Goal: Task Accomplishment & Management: Use online tool/utility

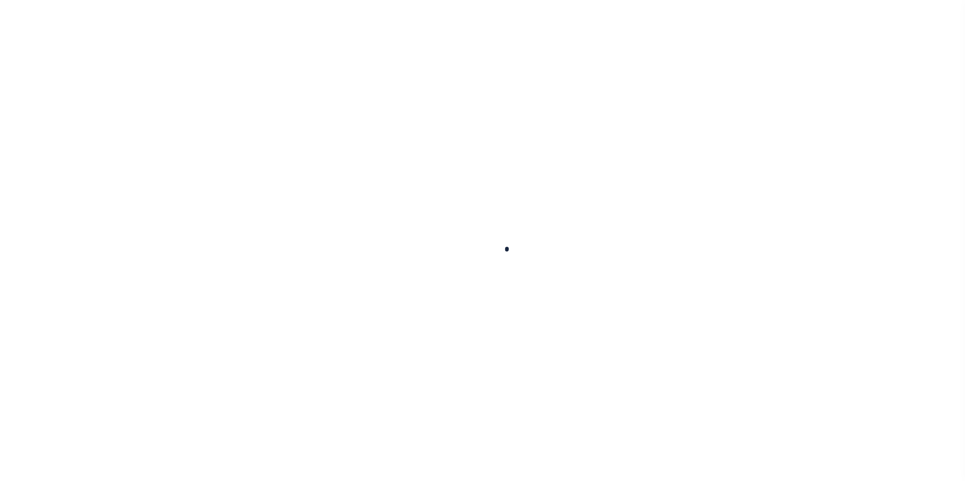
drag, startPoint x: 0, startPoint y: 0, endPoint x: 497, endPoint y: 166, distance: 524.1
click at [497, 166] on div at bounding box center [482, 240] width 965 height 481
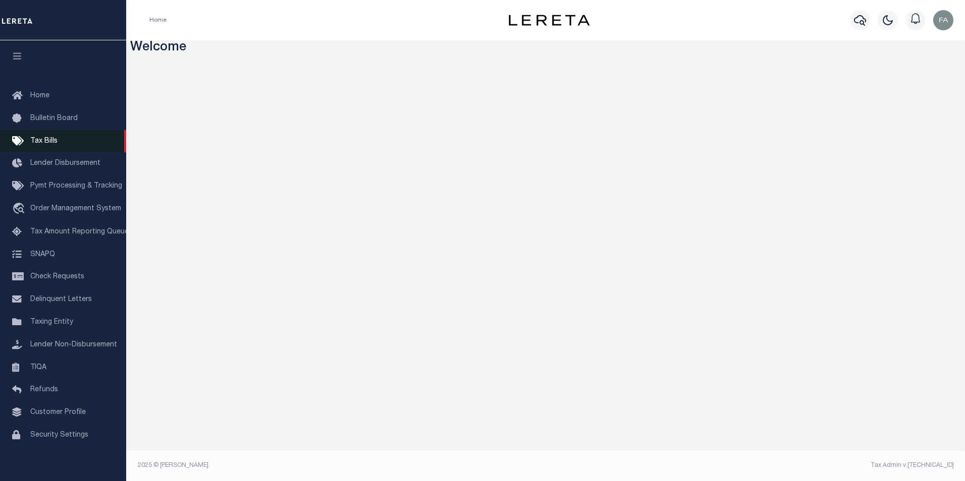
click at [63, 139] on link "Tax Bills" at bounding box center [63, 141] width 126 height 23
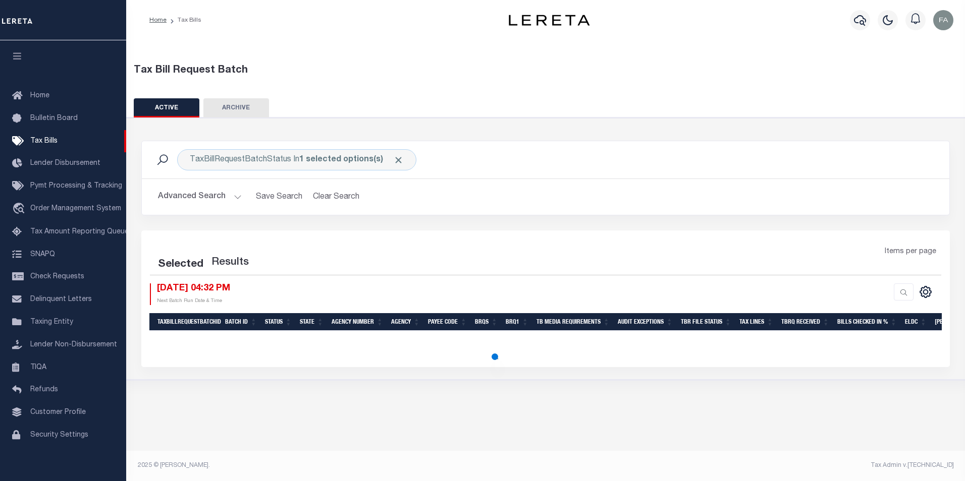
click at [199, 202] on button "Advanced Search" at bounding box center [200, 197] width 84 height 20
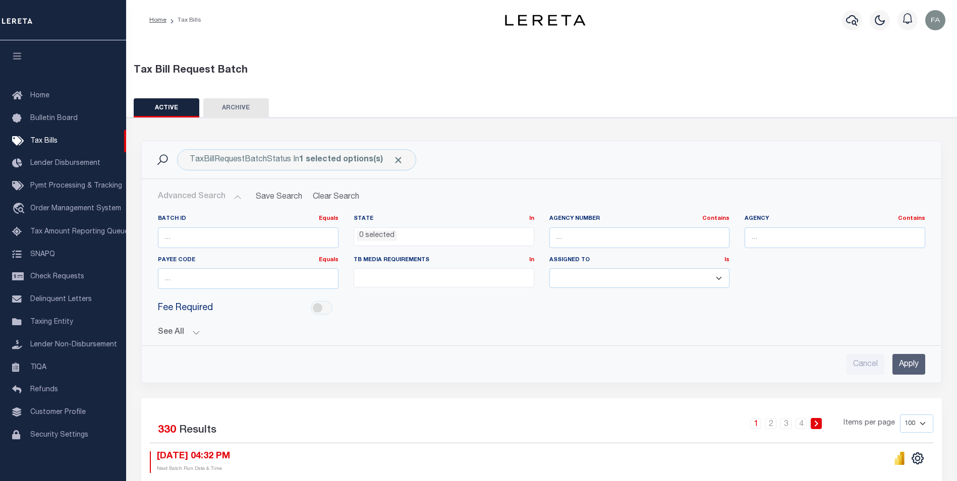
click at [199, 202] on button "Advanced Search" at bounding box center [200, 197] width 84 height 20
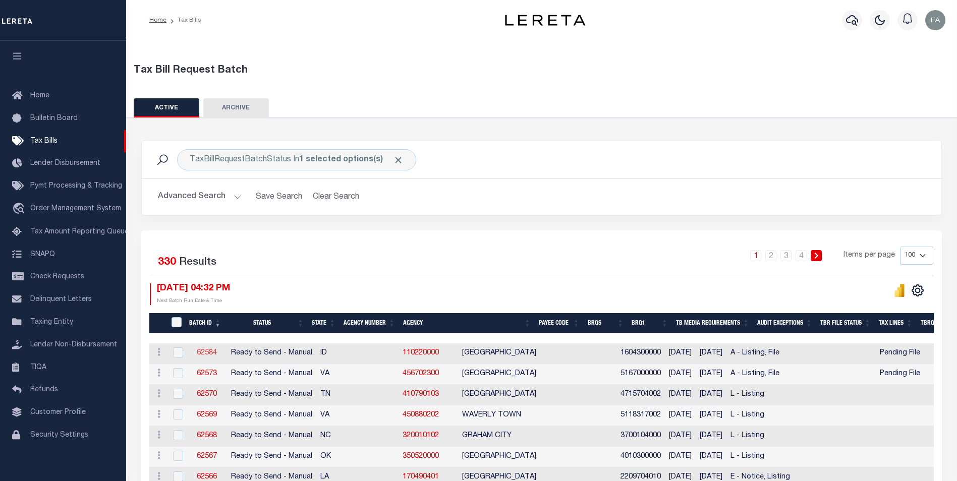
click at [209, 356] on link "62584" at bounding box center [207, 353] width 20 height 7
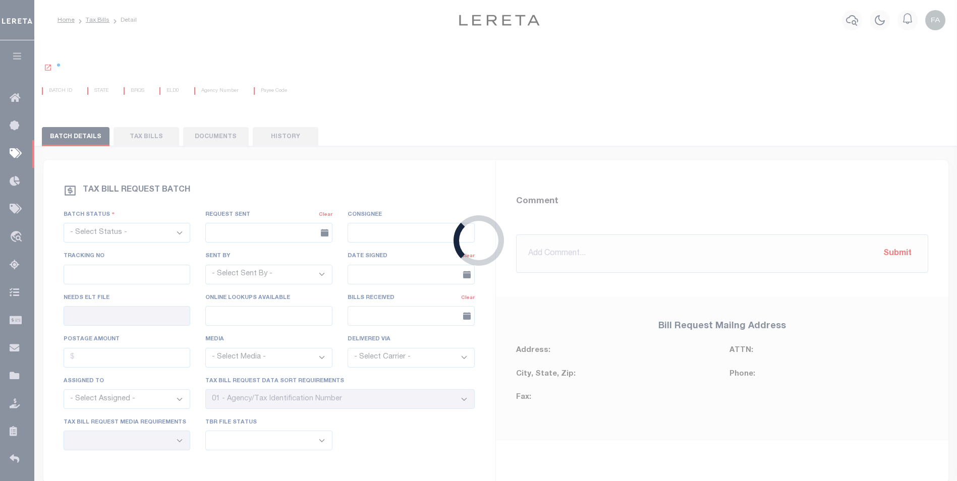
select select "RTS"
type input "No"
type input "Yes"
select select "16"
select select "1"
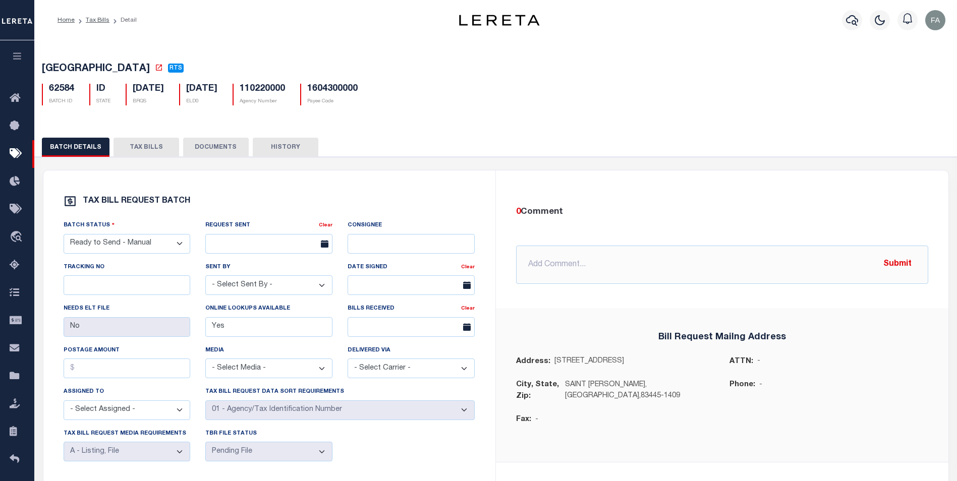
click at [167, 154] on button "TAX BILLS" at bounding box center [147, 147] width 66 height 19
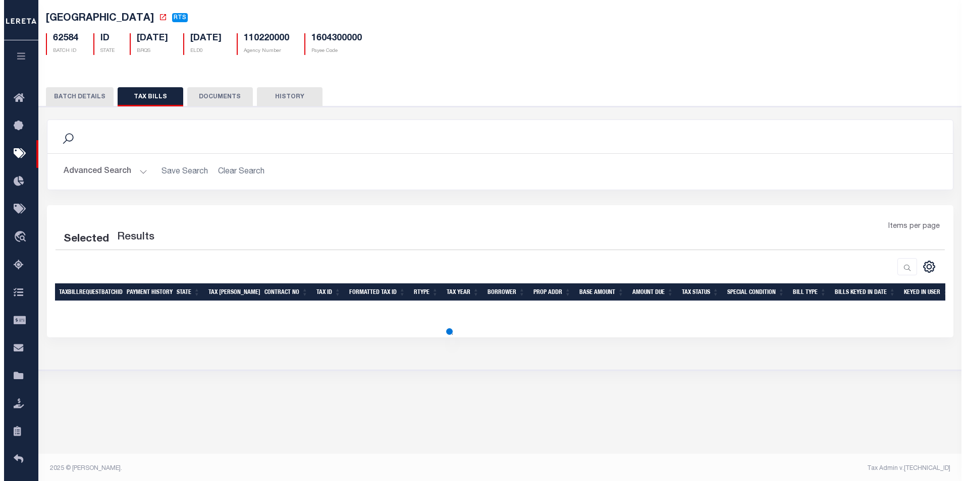
scroll to position [53, 0]
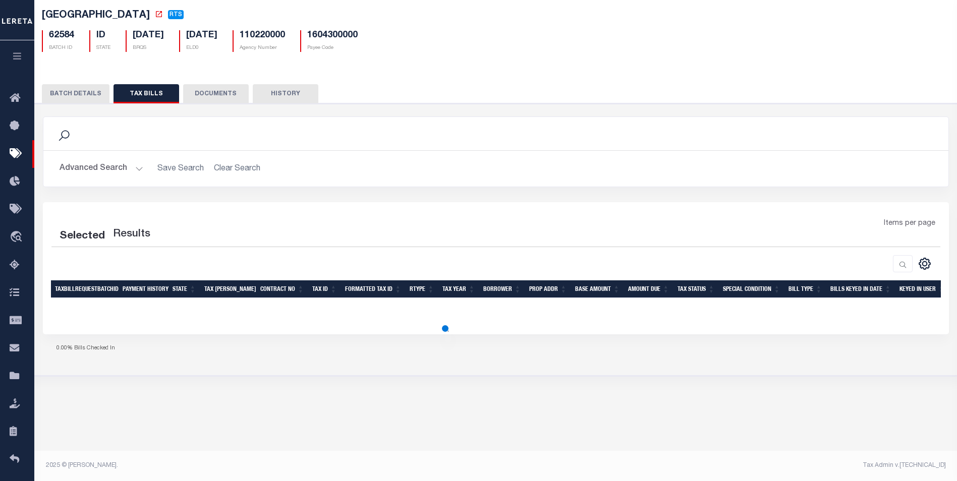
drag, startPoint x: 177, startPoint y: 100, endPoint x: 125, endPoint y: 99, distance: 52.0
click at [125, 99] on div "BATCH DETAILS TAX BILLS DOCUMENTS HISTORY" at bounding box center [496, 93] width 908 height 19
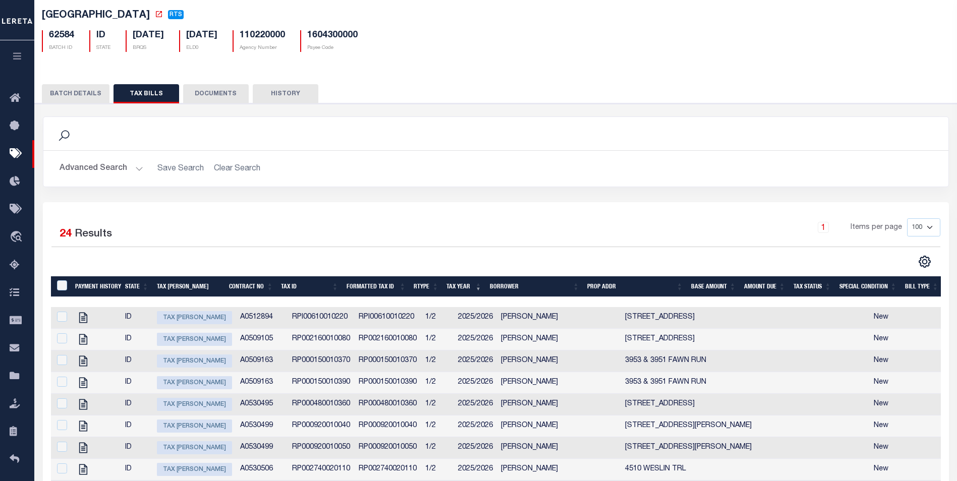
click at [205, 318] on span "Tax Bill Amount" at bounding box center [194, 317] width 75 height 13
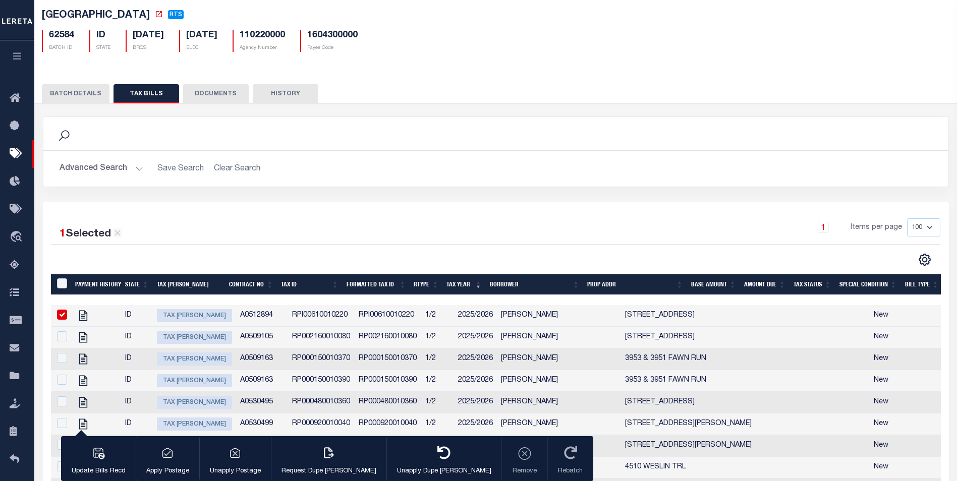
click at [209, 315] on span "Tax Bill Amount" at bounding box center [194, 315] width 75 height 13
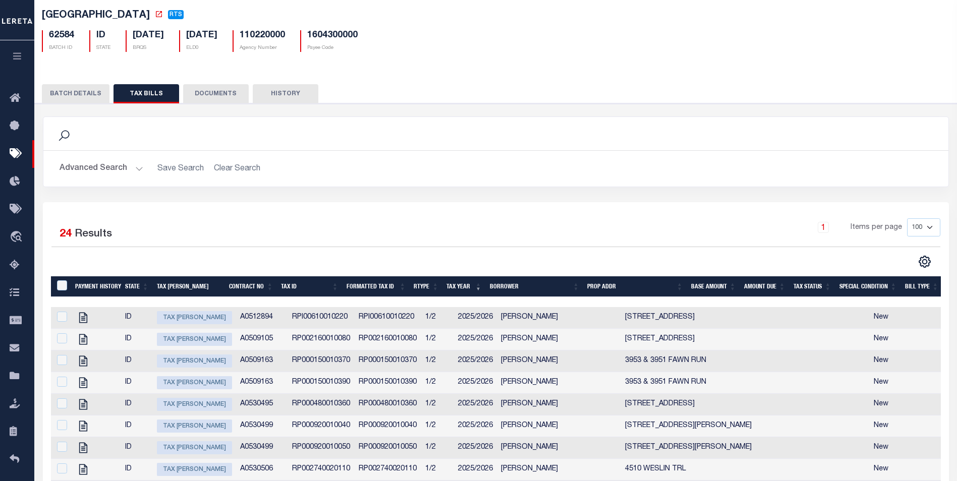
click at [184, 321] on span "Tax Bill Amount" at bounding box center [194, 317] width 75 height 13
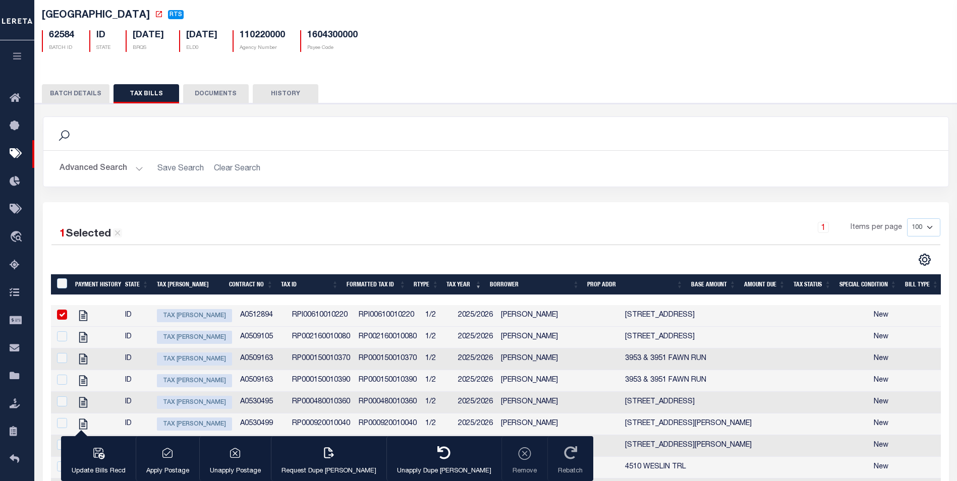
click at [187, 317] on span "Tax Bill Amount" at bounding box center [194, 315] width 75 height 13
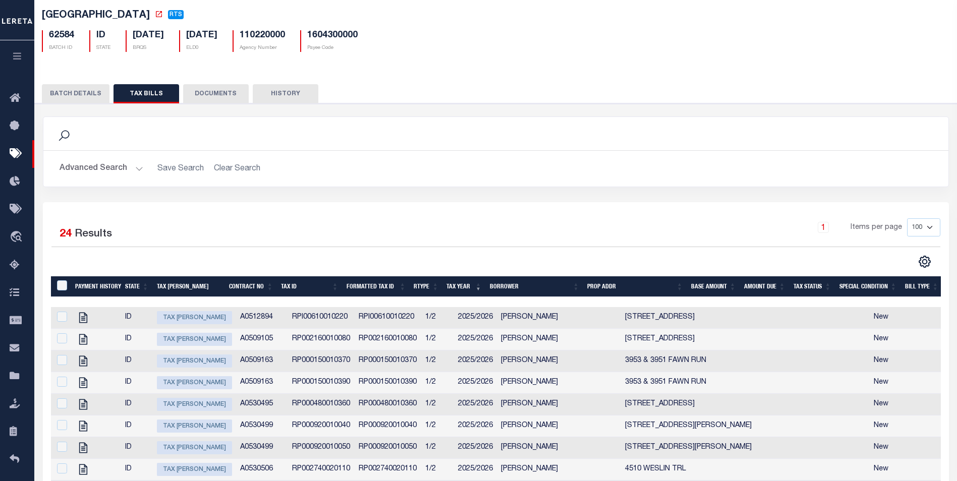
click at [187, 317] on span "Tax Bill Amount" at bounding box center [194, 317] width 75 height 13
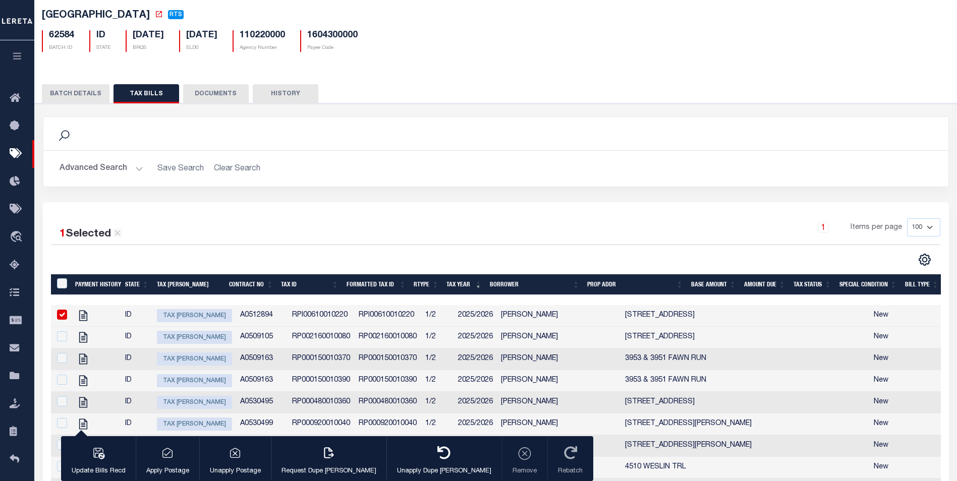
click at [187, 317] on span "Tax Bill Amount" at bounding box center [194, 315] width 75 height 13
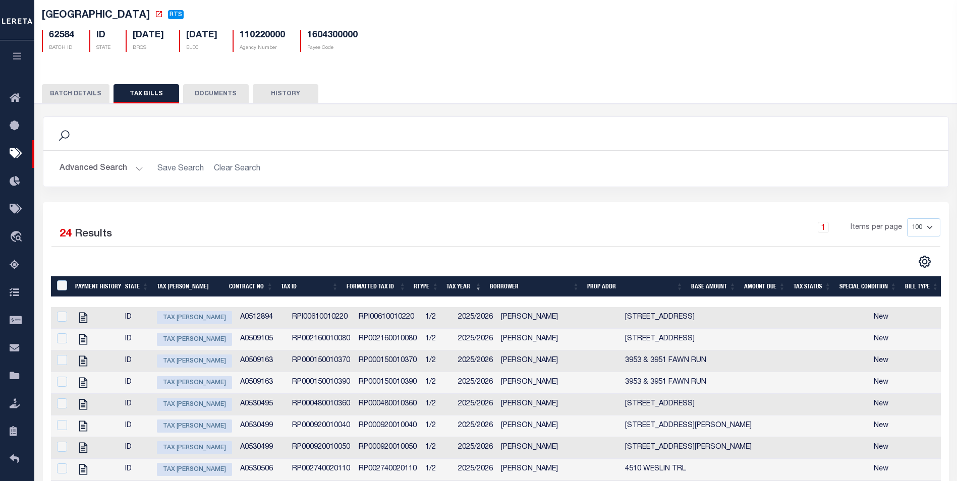
click at [187, 317] on span "Tax Bill Amount" at bounding box center [194, 317] width 75 height 13
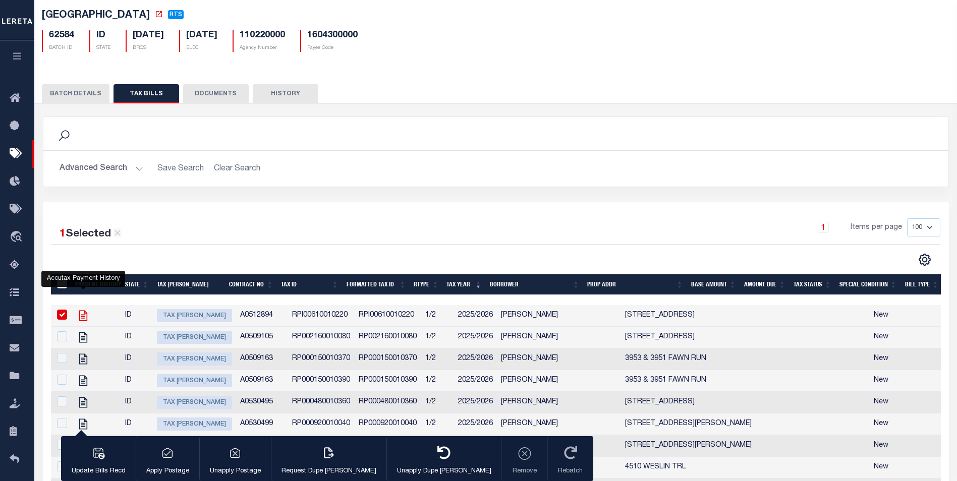
click at [87, 316] on icon "" at bounding box center [83, 315] width 13 height 13
checkbox input "false"
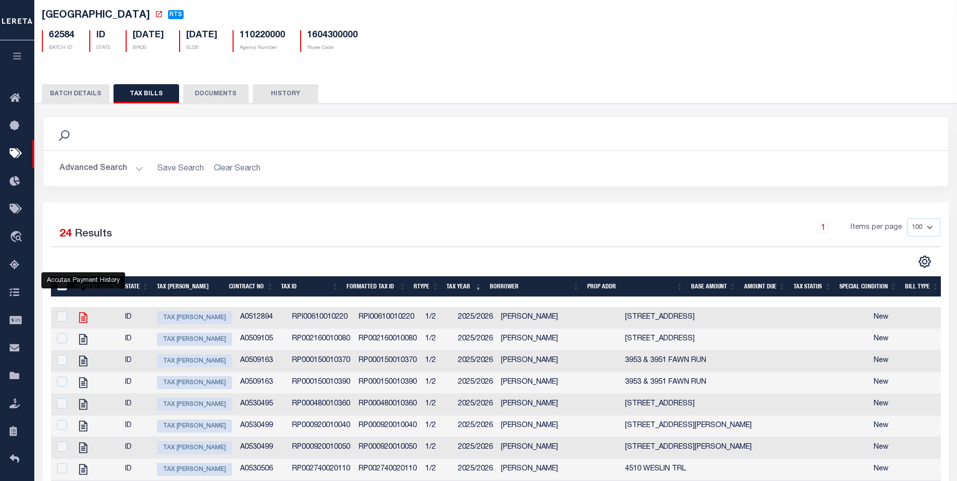
type input "08/21/2025"
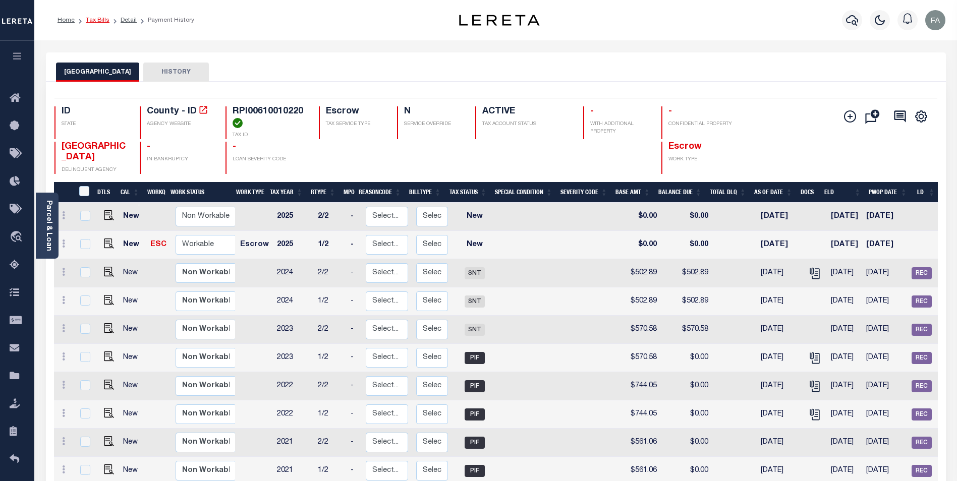
click at [101, 20] on link "Tax Bills" at bounding box center [98, 20] width 24 height 6
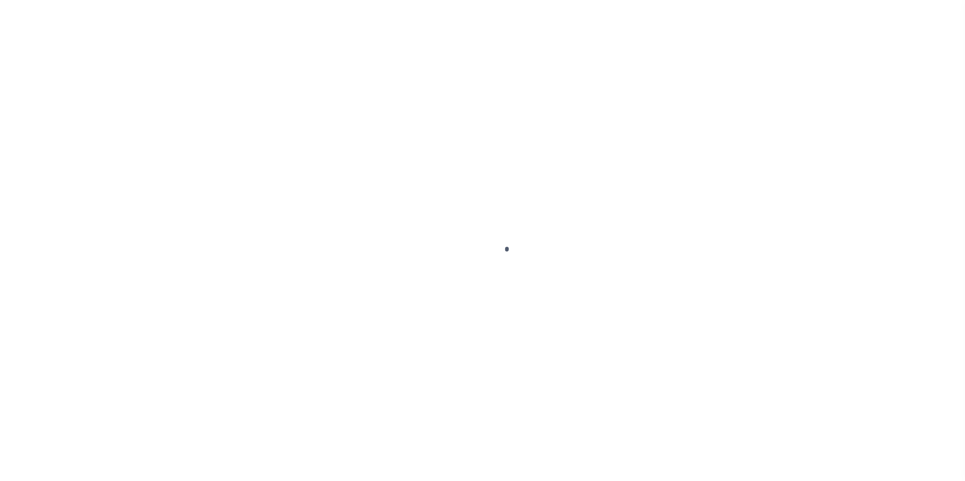
select select
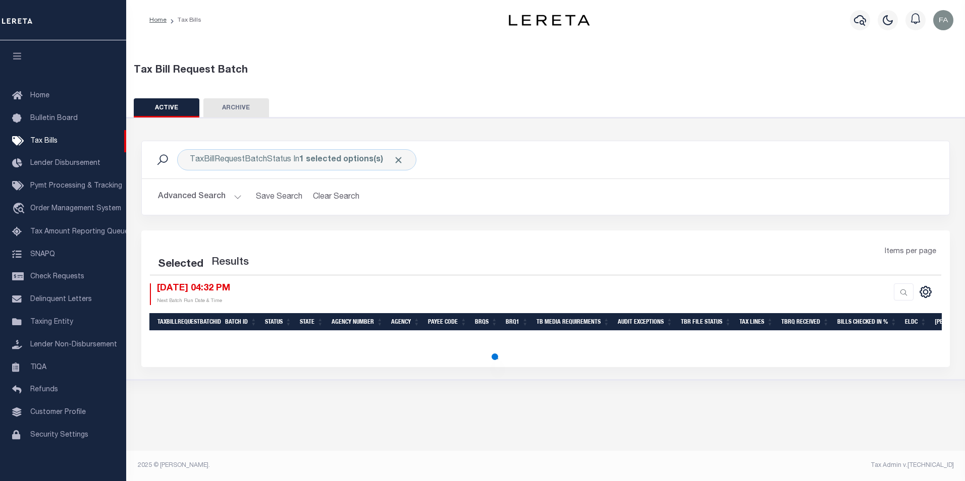
click at [216, 193] on button "Advanced Search" at bounding box center [200, 197] width 84 height 20
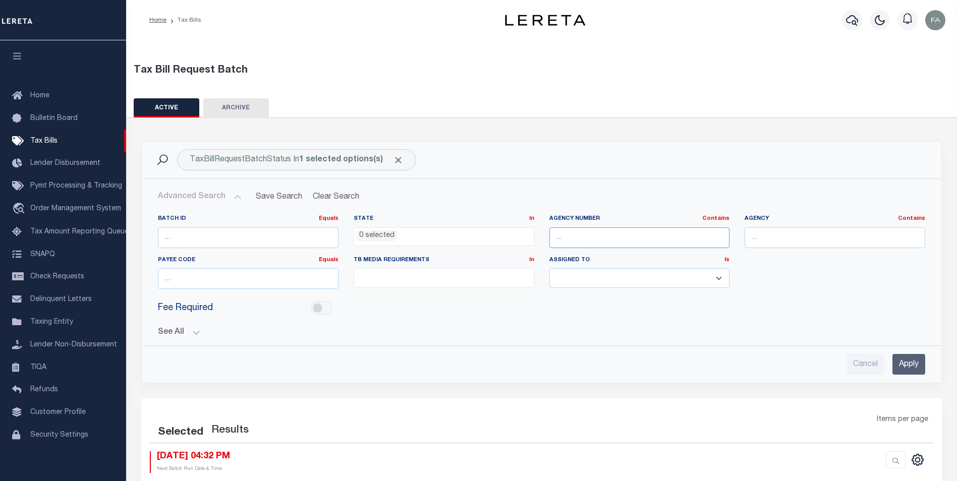
click at [587, 237] on input "text" at bounding box center [640, 238] width 181 height 21
click at [690, 211] on div "Batch ID Equals Equals Is Not Equal To Is Greater Than Is Less Than State In In…" at bounding box center [541, 272] width 799 height 131
click at [581, 243] on input "text" at bounding box center [640, 238] width 181 height 21
type input "420940000"
click at [908, 364] on input "Apply" at bounding box center [909, 364] width 33 height 21
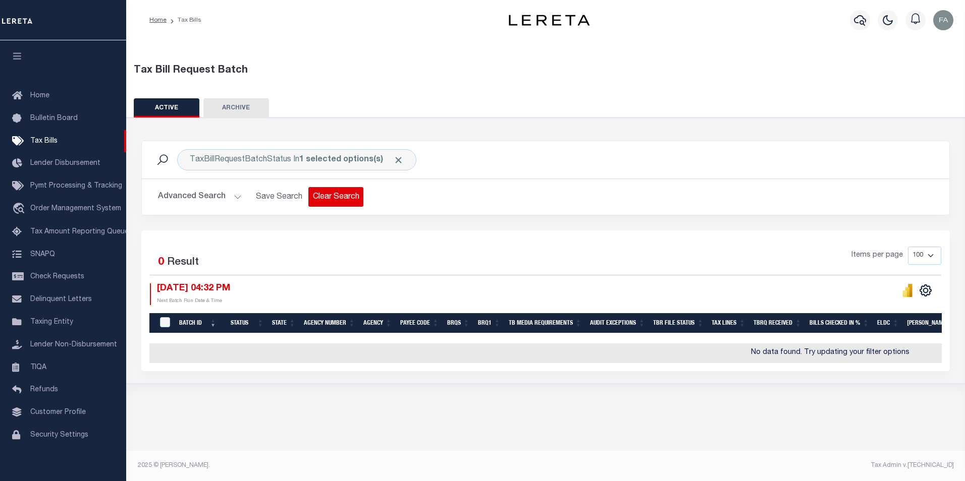
click at [353, 191] on button "Clear Search" at bounding box center [335, 197] width 55 height 20
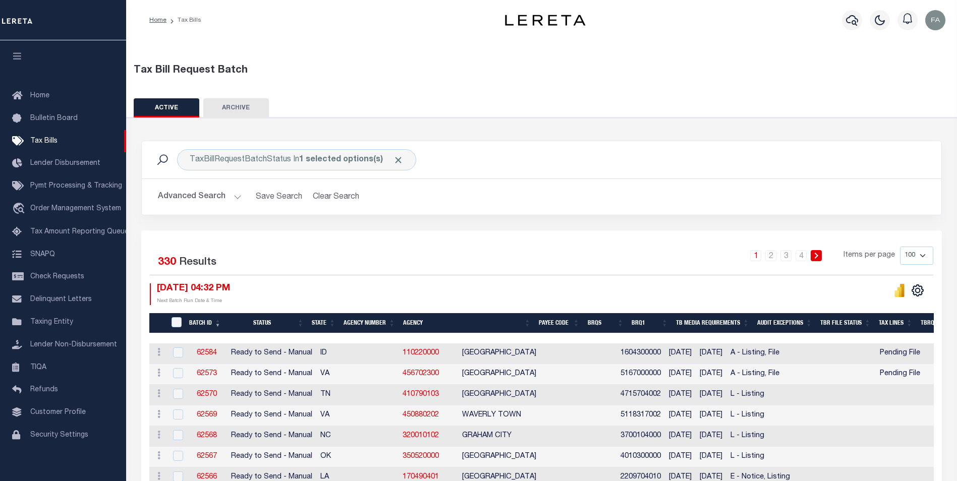
click at [210, 195] on button "Advanced Search" at bounding box center [200, 197] width 84 height 20
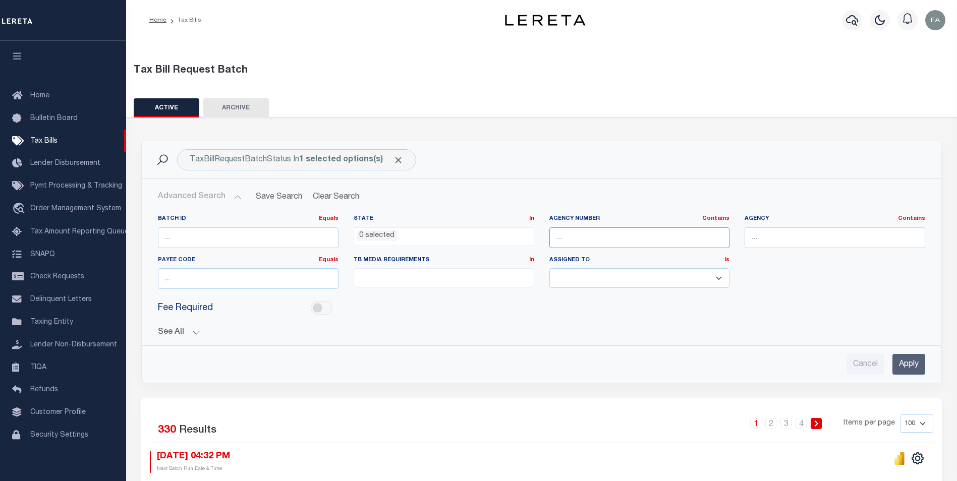
click at [602, 238] on input "text" at bounding box center [640, 238] width 181 height 21
paste input "010090000"
click at [900, 367] on input "Apply" at bounding box center [909, 364] width 33 height 21
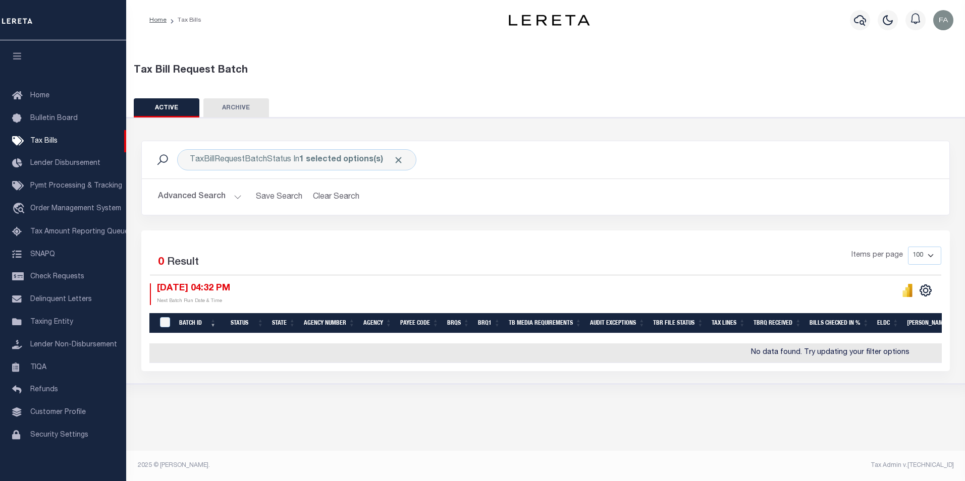
click at [220, 201] on button "Advanced Search" at bounding box center [200, 197] width 84 height 20
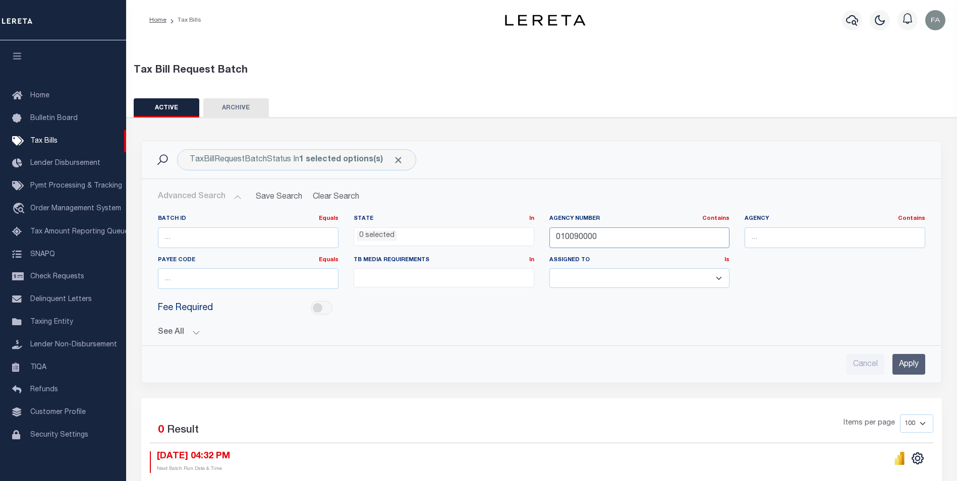
click at [602, 242] on input "010090000" at bounding box center [640, 238] width 181 height 21
paste input "9035"
click at [907, 376] on div "Advanced Search Save Search Clear Search TaxBillBatches_dynamictable_____Defaul…" at bounding box center [542, 281] width 800 height 204
click at [905, 367] on input "Apply" at bounding box center [909, 364] width 33 height 21
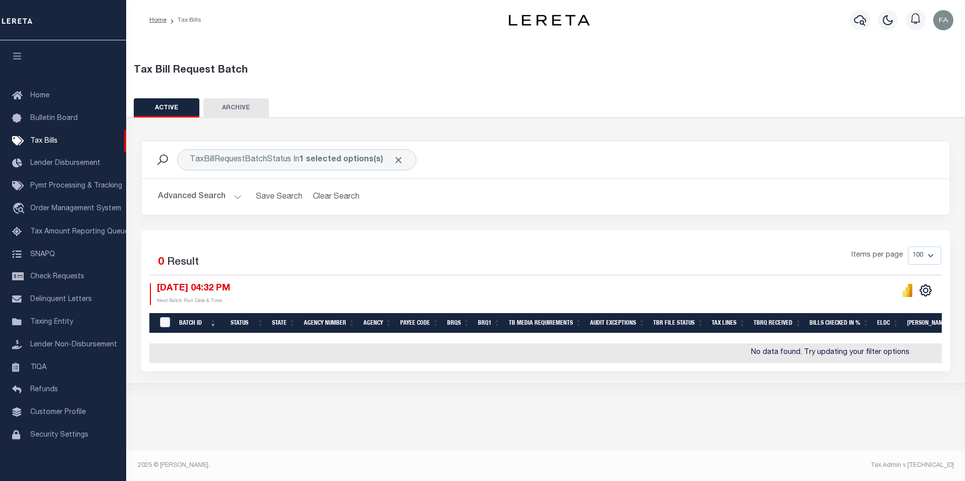
click at [185, 201] on button "Advanced Search" at bounding box center [200, 197] width 84 height 20
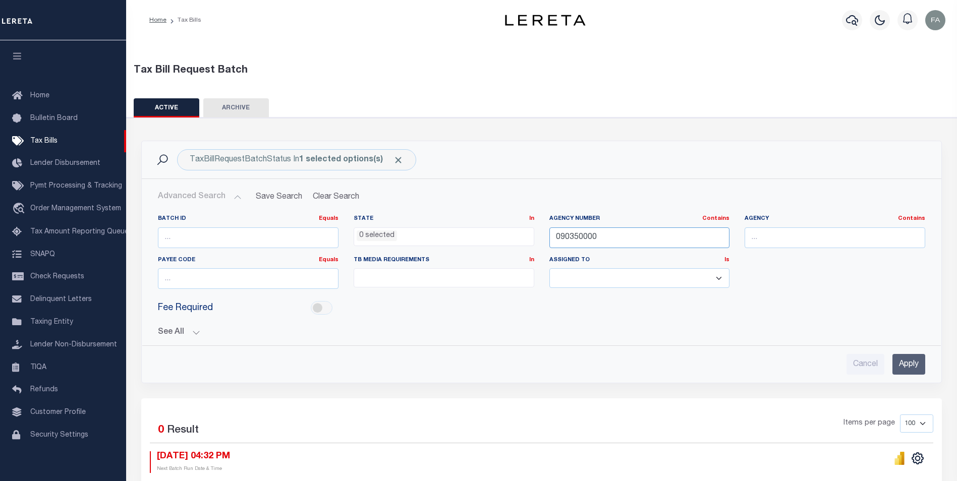
click at [622, 233] on input "090350000" at bounding box center [640, 238] width 181 height 21
paste input "60020907"
type input "060020907"
click at [909, 357] on input "Apply" at bounding box center [909, 364] width 33 height 21
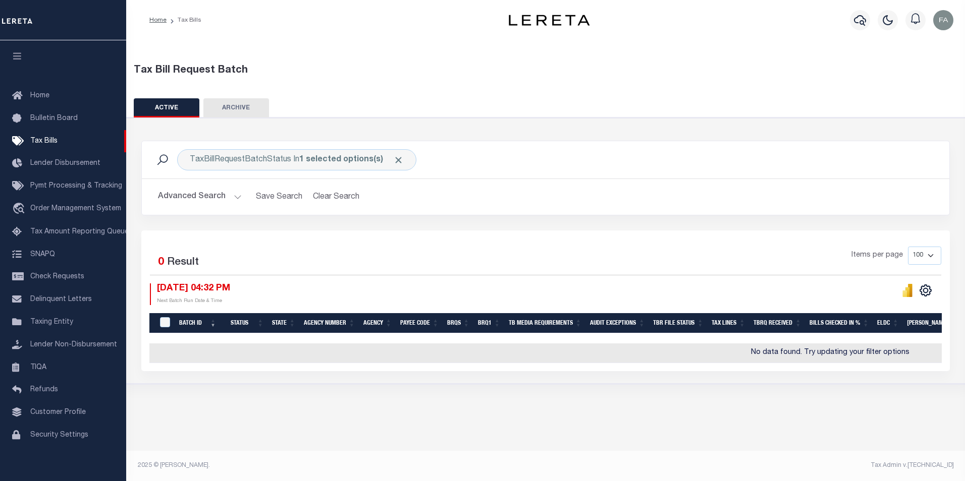
click at [199, 199] on button "Advanced Search" at bounding box center [200, 197] width 84 height 20
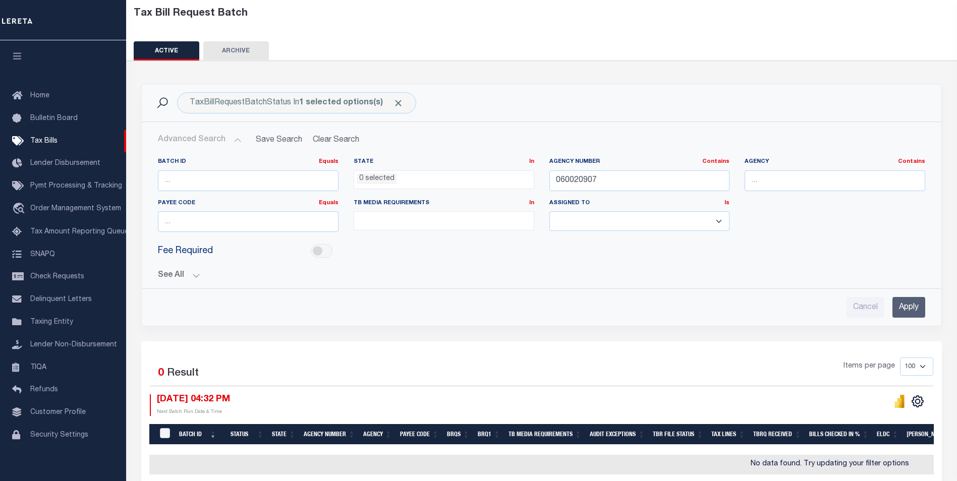
scroll to position [109, 0]
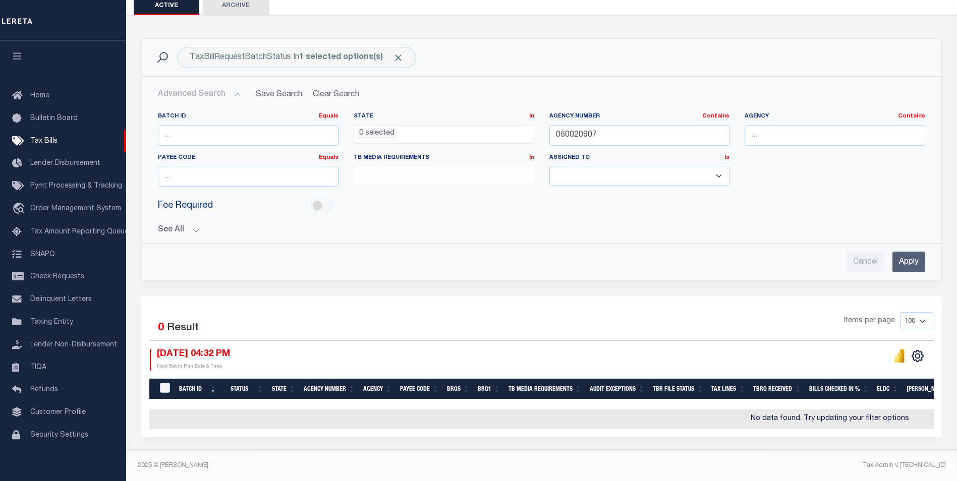
drag, startPoint x: 423, startPoint y: 223, endPoint x: 194, endPoint y: 261, distance: 231.7
click at [187, 226] on button "See All" at bounding box center [542, 231] width 768 height 10
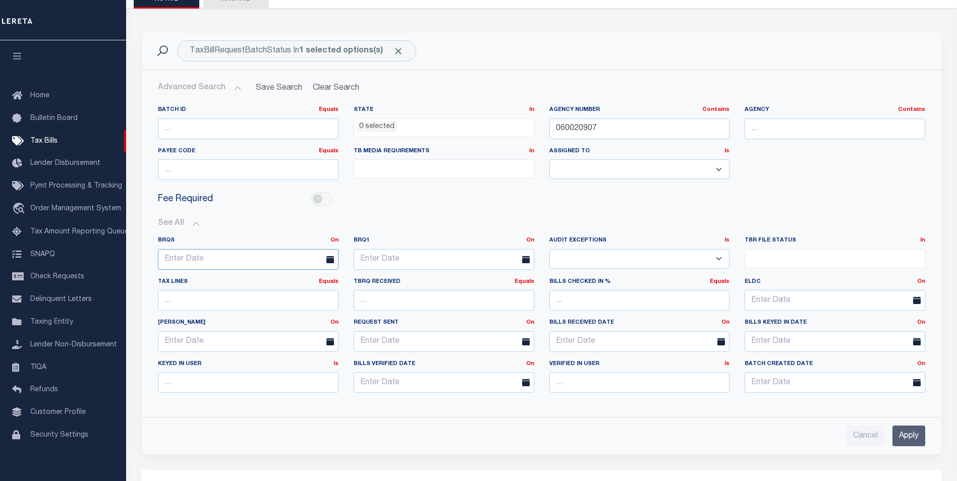
click at [258, 258] on input "text" at bounding box center [248, 259] width 181 height 21
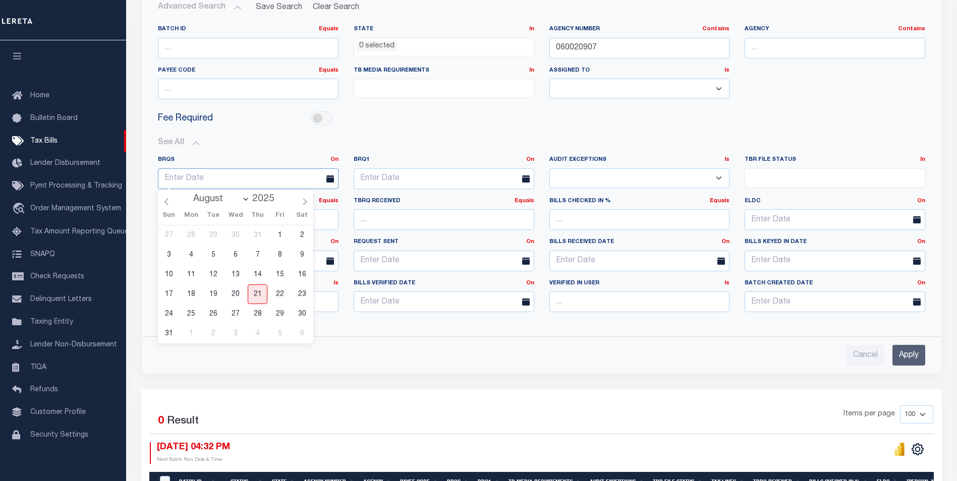
scroll to position [290, 0]
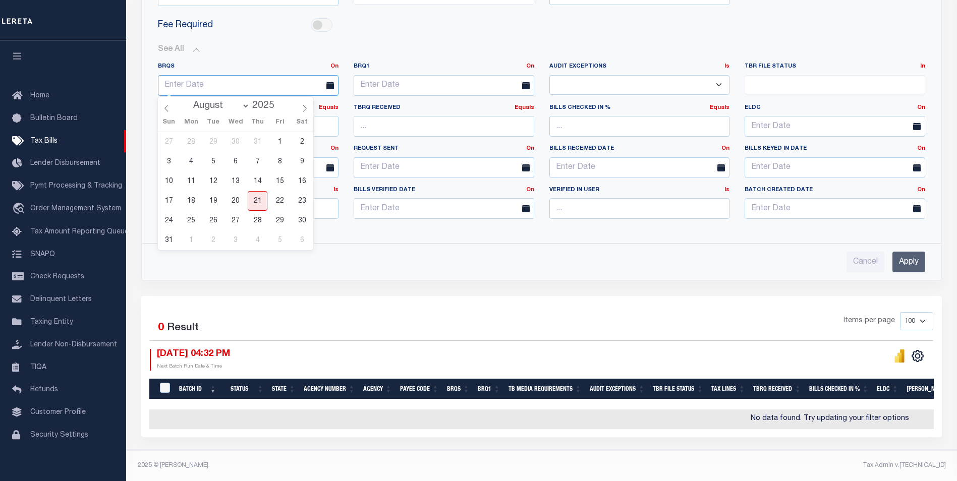
drag, startPoint x: 258, startPoint y: 258, endPoint x: 260, endPoint y: 333, distance: 74.7
click at [257, 192] on span "21" at bounding box center [258, 201] width 20 height 20
type input "08-21-2025"
drag, startPoint x: 369, startPoint y: 213, endPoint x: 916, endPoint y: 263, distance: 549.4
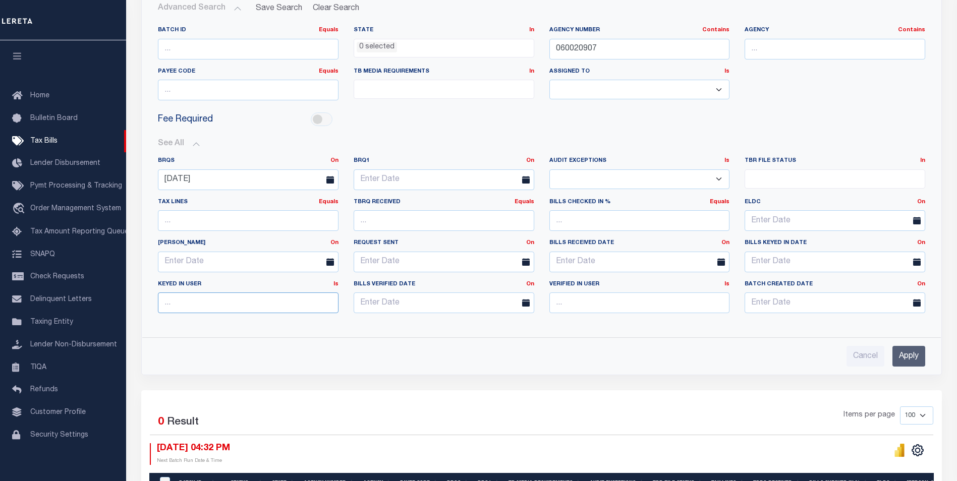
scroll to position [138, 0]
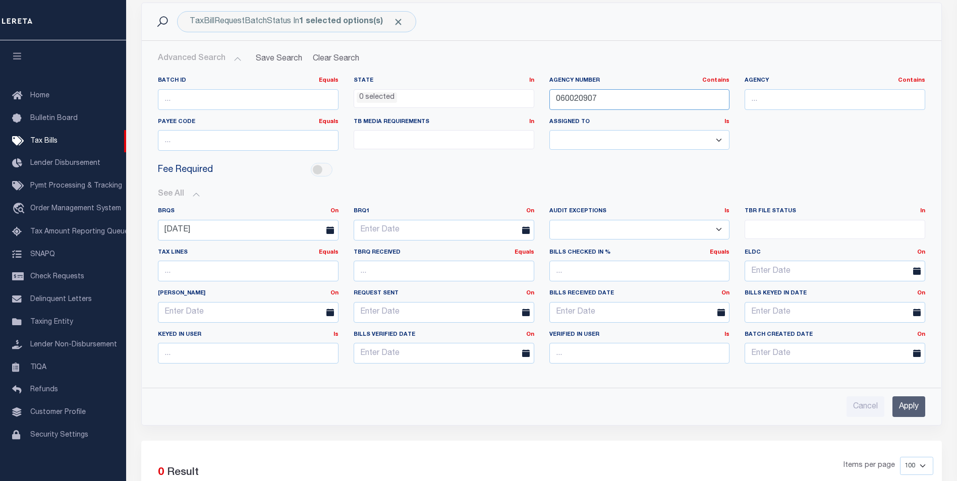
click at [611, 109] on input "060020907" at bounding box center [640, 99] width 181 height 21
click at [902, 408] on input "Apply" at bounding box center [909, 407] width 33 height 21
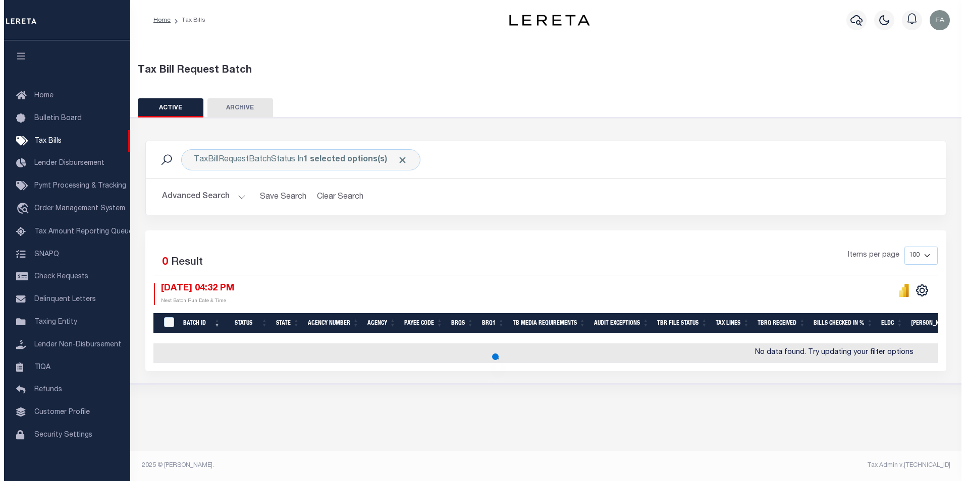
scroll to position [0, 0]
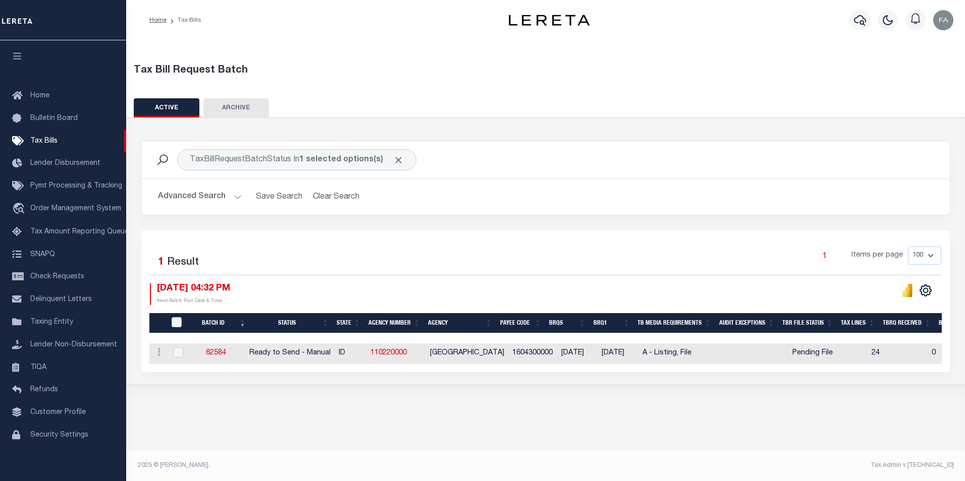
click at [532, 372] on div "Selected 1 Result 1 Items per page 100 200 500 1000 08/21/2025 04:32 PM" at bounding box center [545, 302] width 809 height 142
drag, startPoint x: 372, startPoint y: 356, endPoint x: 428, endPoint y: 355, distance: 56.0
click at [428, 355] on tr "ACTIONS Delete 62584 Ready to Send - Manual ID 110220000 FREMONT COUNTY 1604300…" at bounding box center [904, 354] width 1510 height 21
copy tr "110220000"
click at [525, 399] on div "Tax Bill Request Batch ACTIVE ARCHIVE HISTORY In 1" at bounding box center [545, 228] width 839 height 376
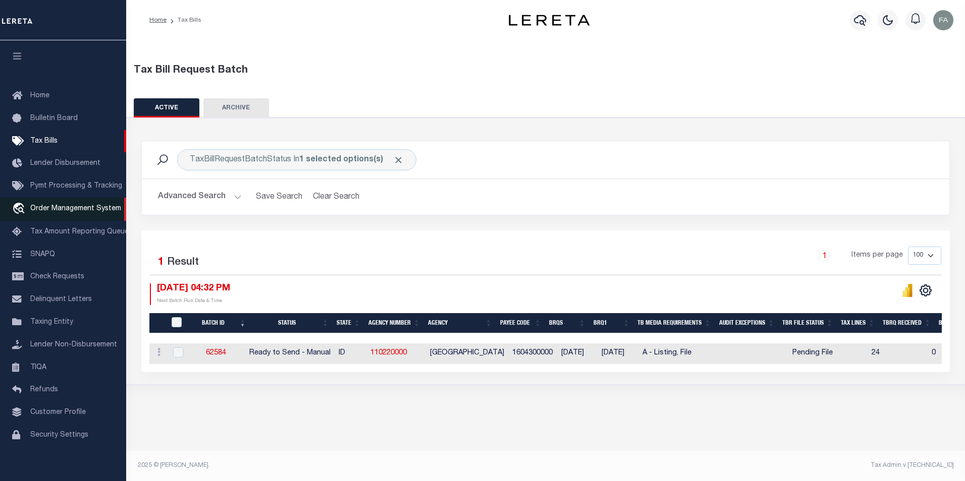
click at [88, 212] on span "Order Management System" at bounding box center [75, 208] width 91 height 7
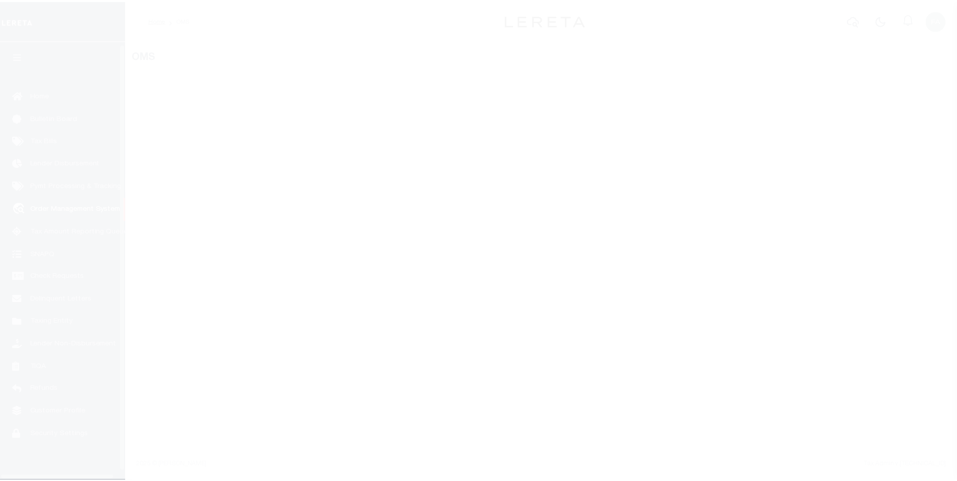
scroll to position [10, 0]
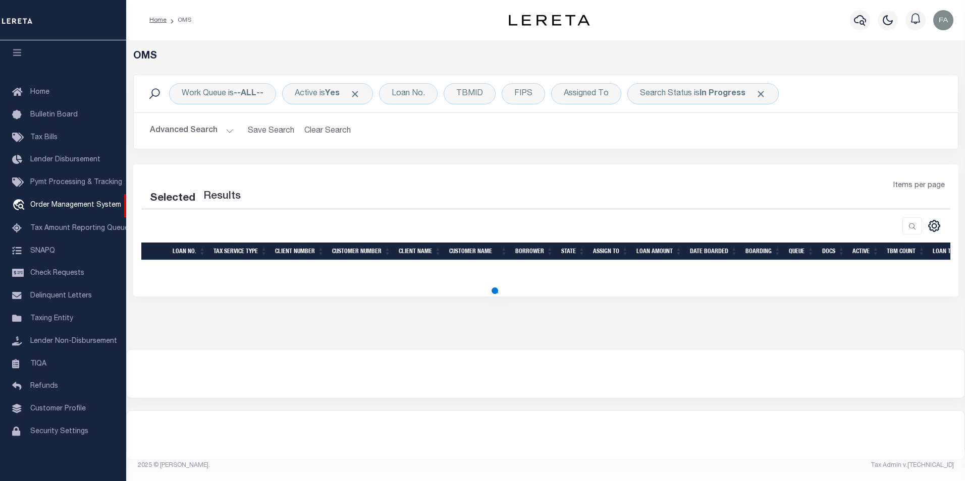
click at [406, 154] on div "Work Queue is --ALL-- Active is Yes Loan No. TBMID FIPS Assigned To Search Stat…" at bounding box center [546, 120] width 840 height 90
click at [60, 186] on link "Pymt Processing & Tracking" at bounding box center [63, 183] width 126 height 23
select select "200"
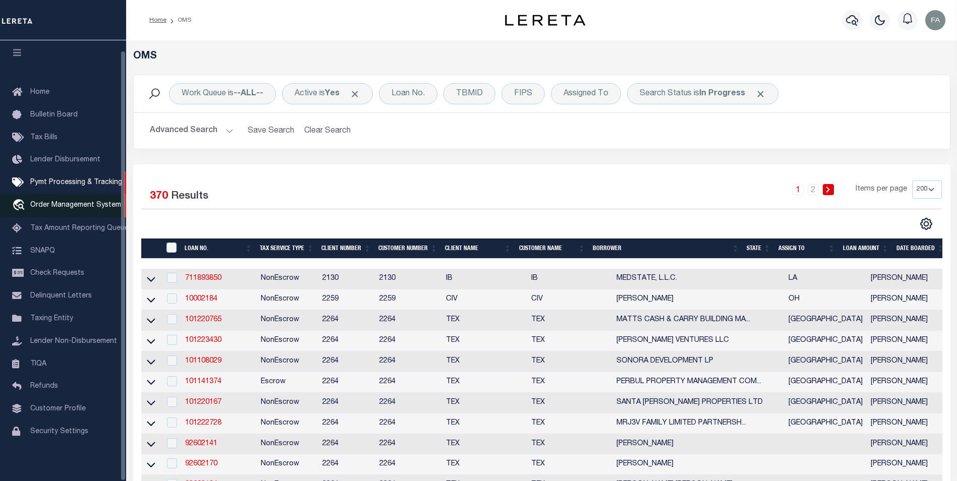
click at [60, 202] on span "Order Management System" at bounding box center [75, 205] width 91 height 7
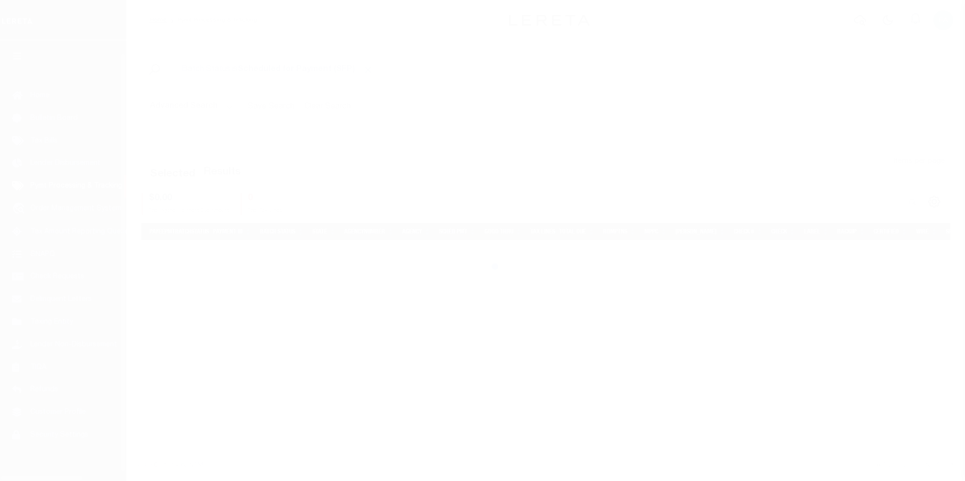
scroll to position [10, 0]
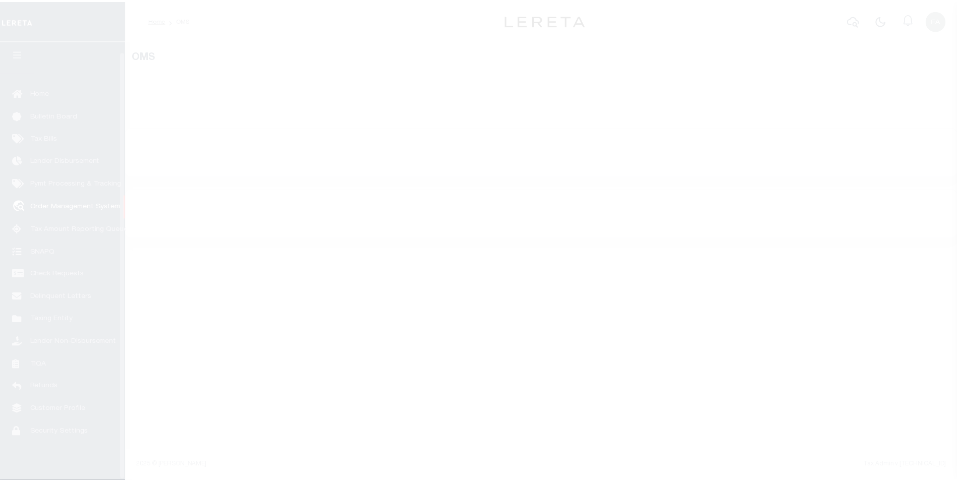
scroll to position [10, 0]
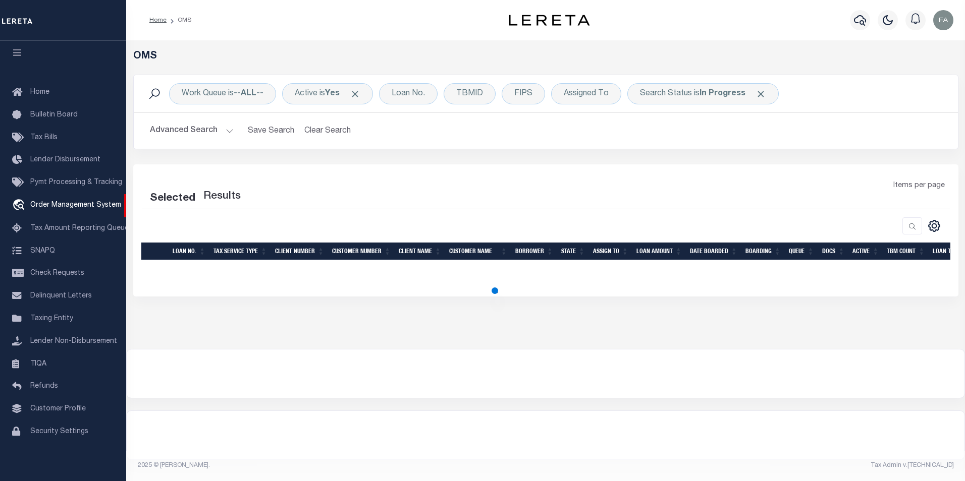
select select "200"
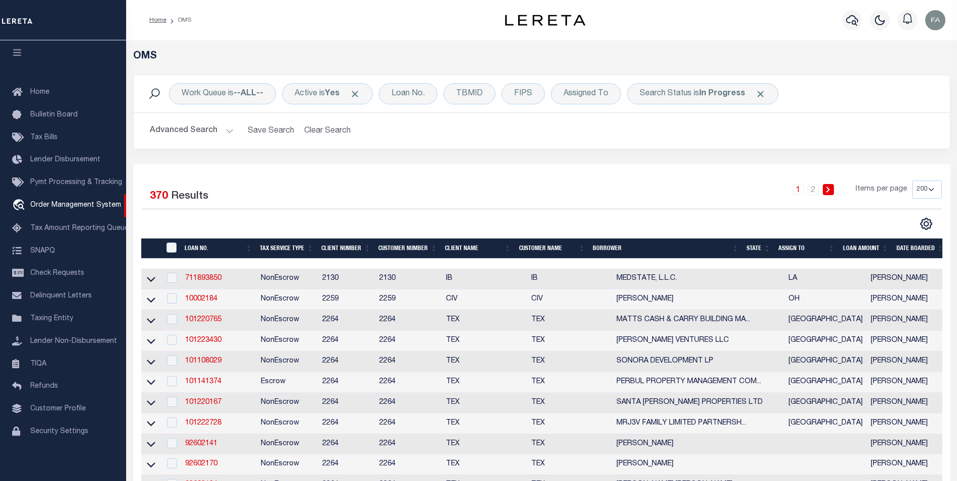
click at [647, 273] on td "MEDSTATE, L.L.C." at bounding box center [699, 279] width 172 height 21
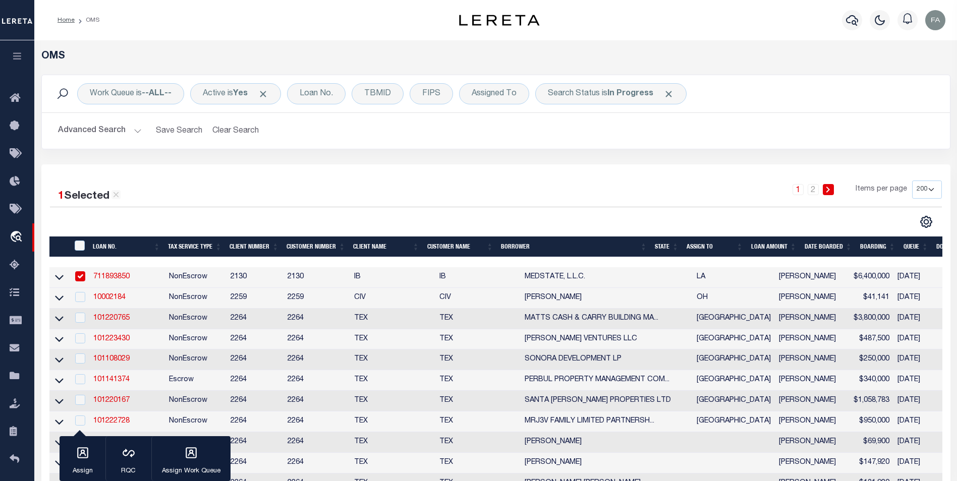
click at [768, 157] on div "Work Queue is --ALL-- Active is Yes Loan No. TBMID FIPS Assigned To Search Stat…" at bounding box center [496, 120] width 925 height 90
click at [78, 277] on input "checkbox" at bounding box center [80, 277] width 10 height 10
checkbox input "false"
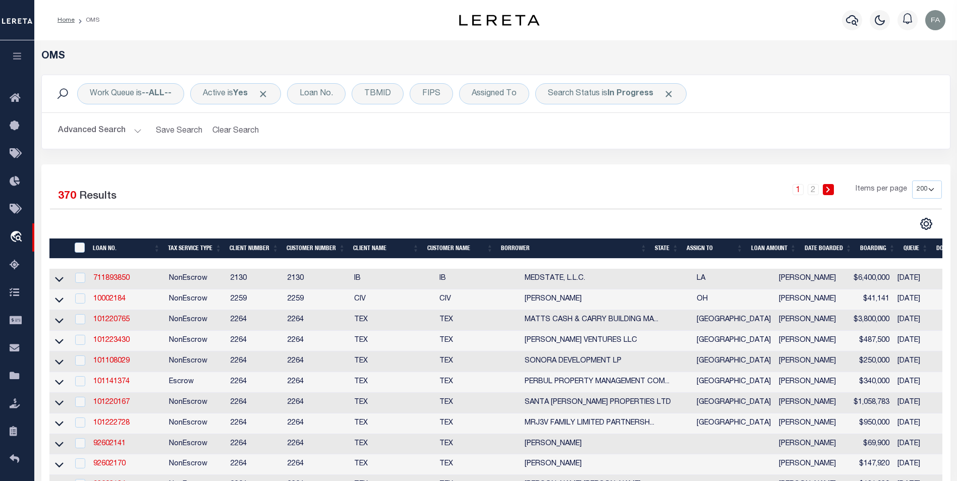
click at [346, 204] on div "1 2 Items per page 10 25 50 100 200" at bounding box center [610, 194] width 666 height 26
click at [59, 135] on button "Advanced Search" at bounding box center [100, 131] width 84 height 20
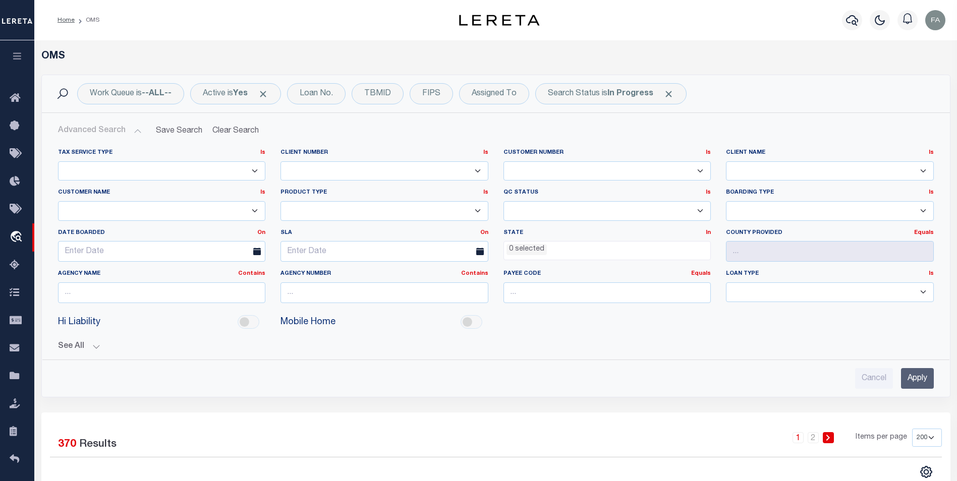
click at [193, 171] on select "Escrow NonEscrow" at bounding box center [162, 172] width 208 height 20
click at [362, 168] on select "1011 1012 1013 1014 1019 1042 1049 1052 1053 1055 1058 1061 1063 1064 1065 1069…" at bounding box center [385, 172] width 208 height 20
click at [768, 164] on select "AB ABL Accumatch - Refunds AF AFCU ALB ALL ANB APCU Atlantic Capital Bank ATR B…" at bounding box center [830, 172] width 208 height 20
select select "First Demo Bank"
click at [693, 90] on div "Work Queue is --ALL-- Active is Yes Loan No. TBMID FIPS Assigned To Search Stat…" at bounding box center [496, 93] width 892 height 21
